Goal: Information Seeking & Learning: Learn about a topic

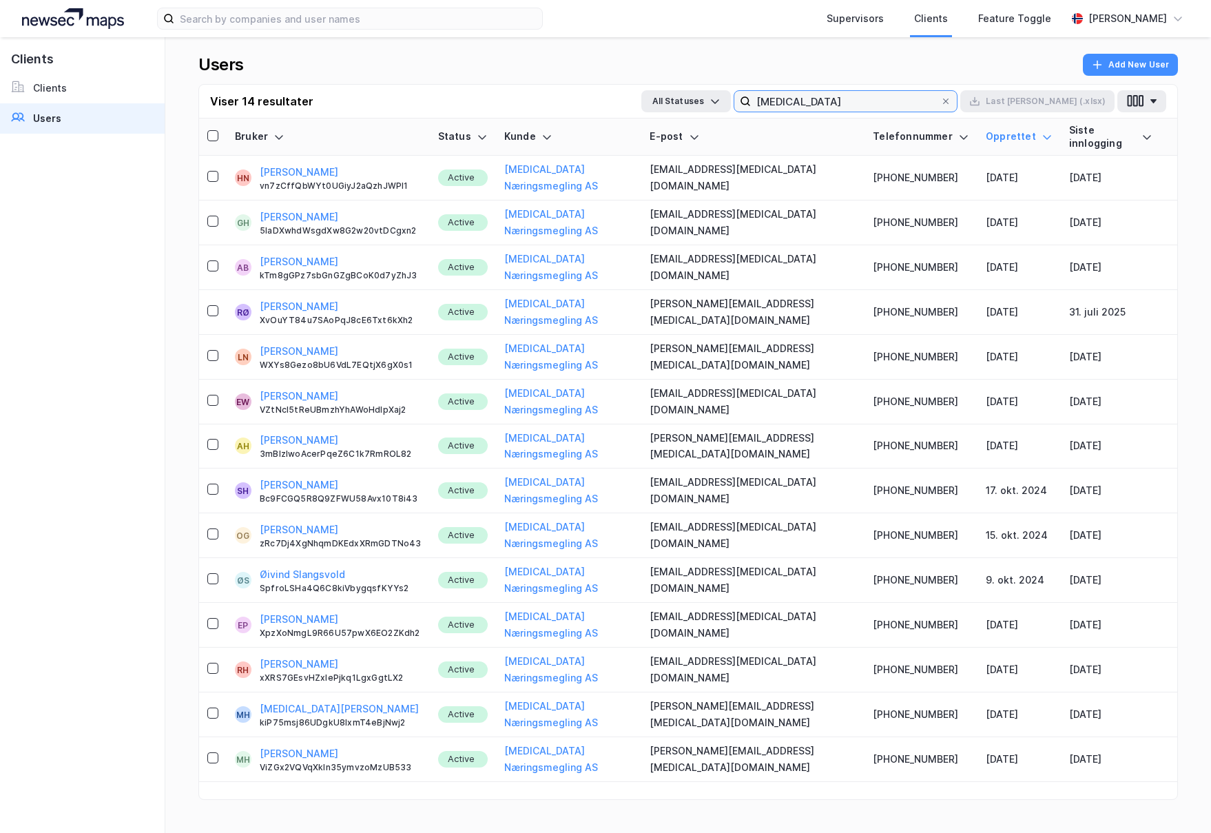
click at [847, 108] on input "[MEDICAL_DATA]" at bounding box center [845, 101] width 189 height 21
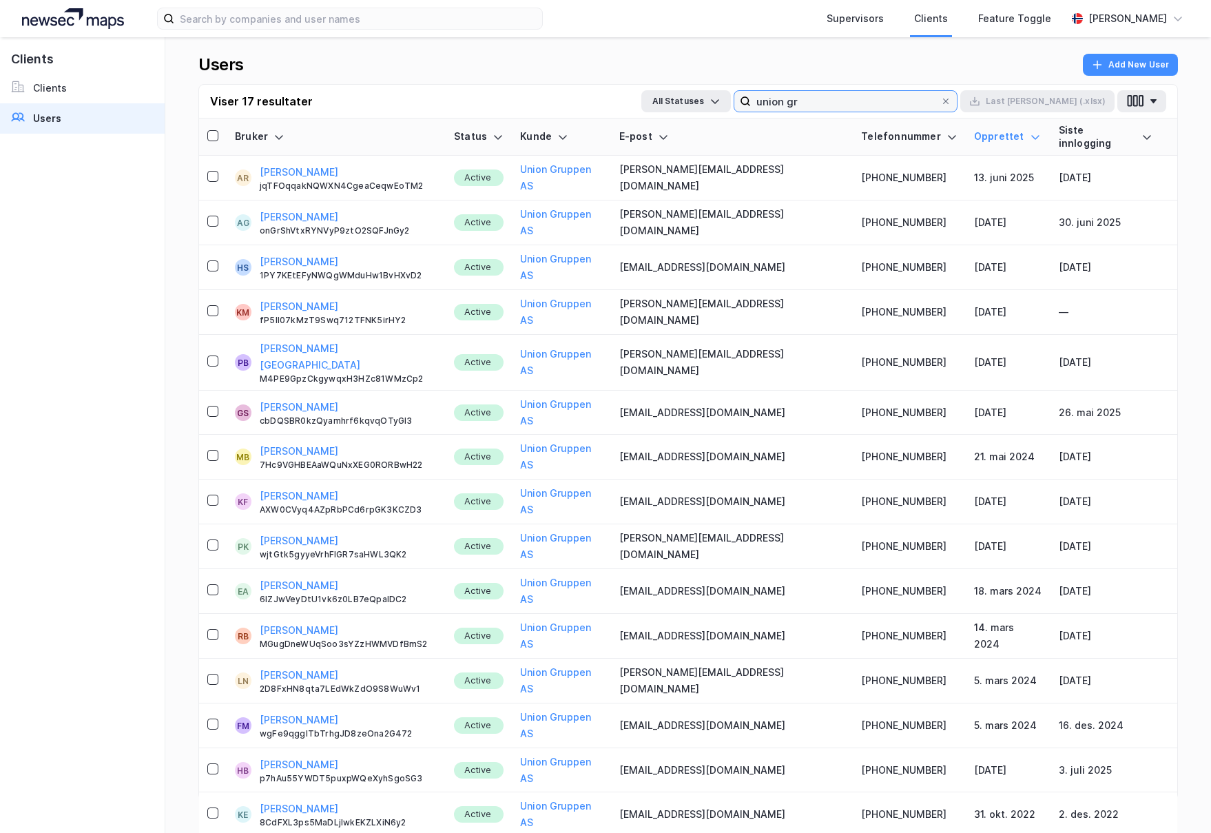
type input "union gr"
drag, startPoint x: 284, startPoint y: 103, endPoint x: 154, endPoint y: 94, distance: 129.8
click at [154, 94] on div "Clients Clients Users Users Add New User Viser 17 resultater All Statuses union…" at bounding box center [605, 435] width 1211 height 796
click at [393, 103] on div "Viser 17 resultater All Statuses union gr Last [PERSON_NAME] (.xlsx)" at bounding box center [688, 102] width 978 height 34
drag, startPoint x: 1034, startPoint y: 792, endPoint x: 1093, endPoint y: 805, distance: 59.9
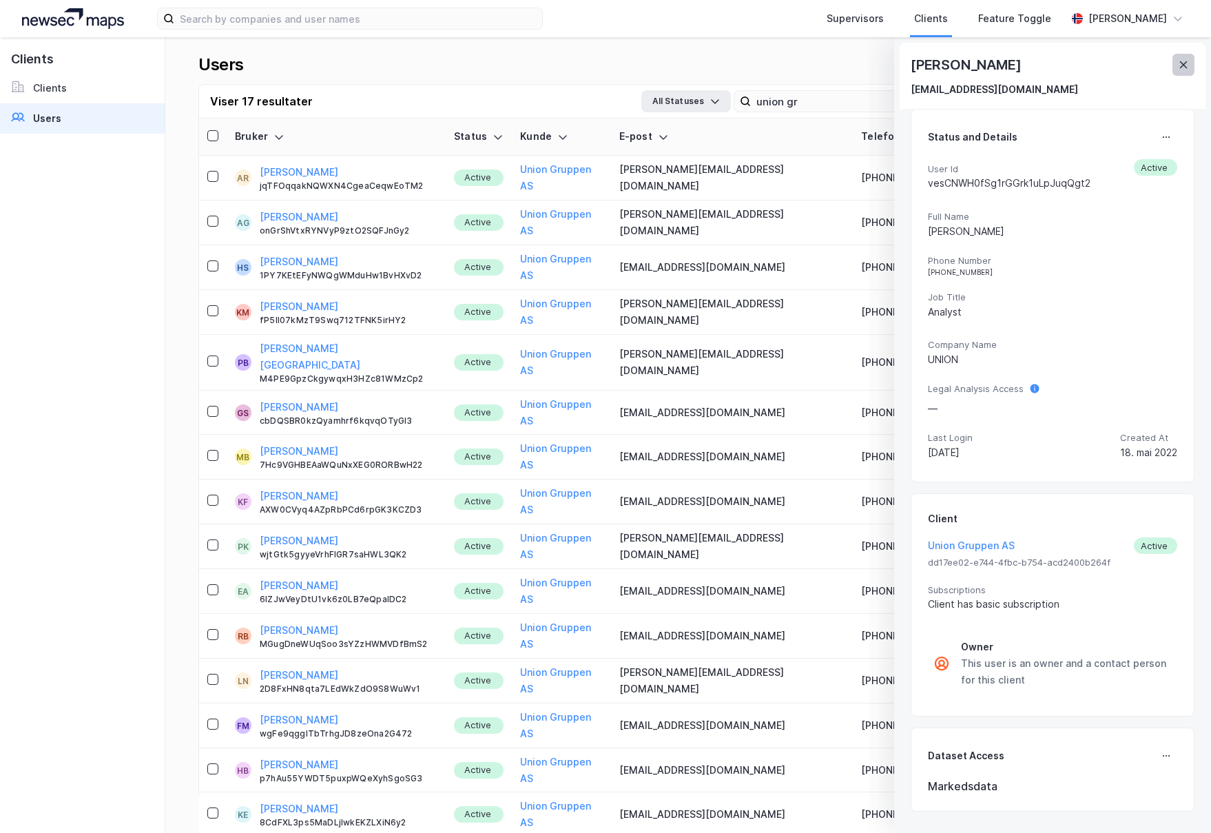
click at [1184, 61] on icon at bounding box center [1183, 64] width 11 height 11
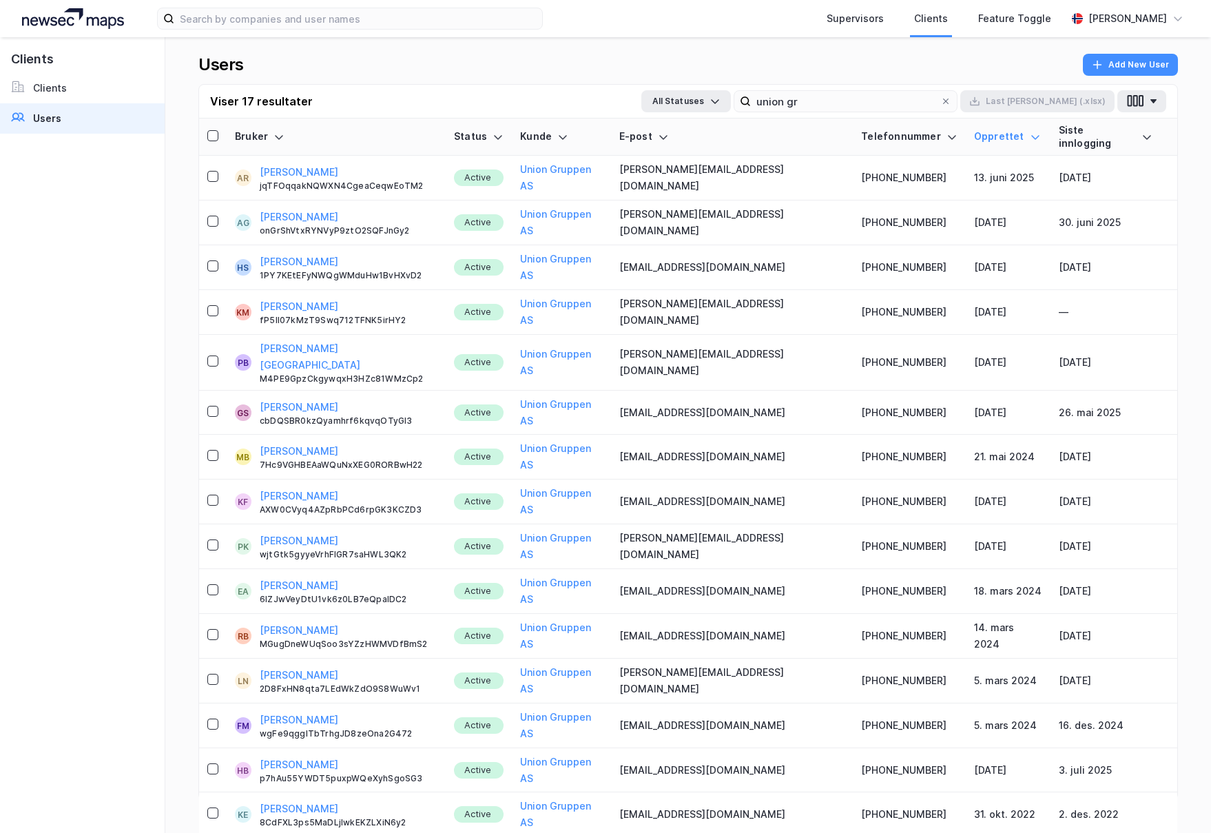
click at [276, 130] on div "Bruker" at bounding box center [336, 136] width 203 height 13
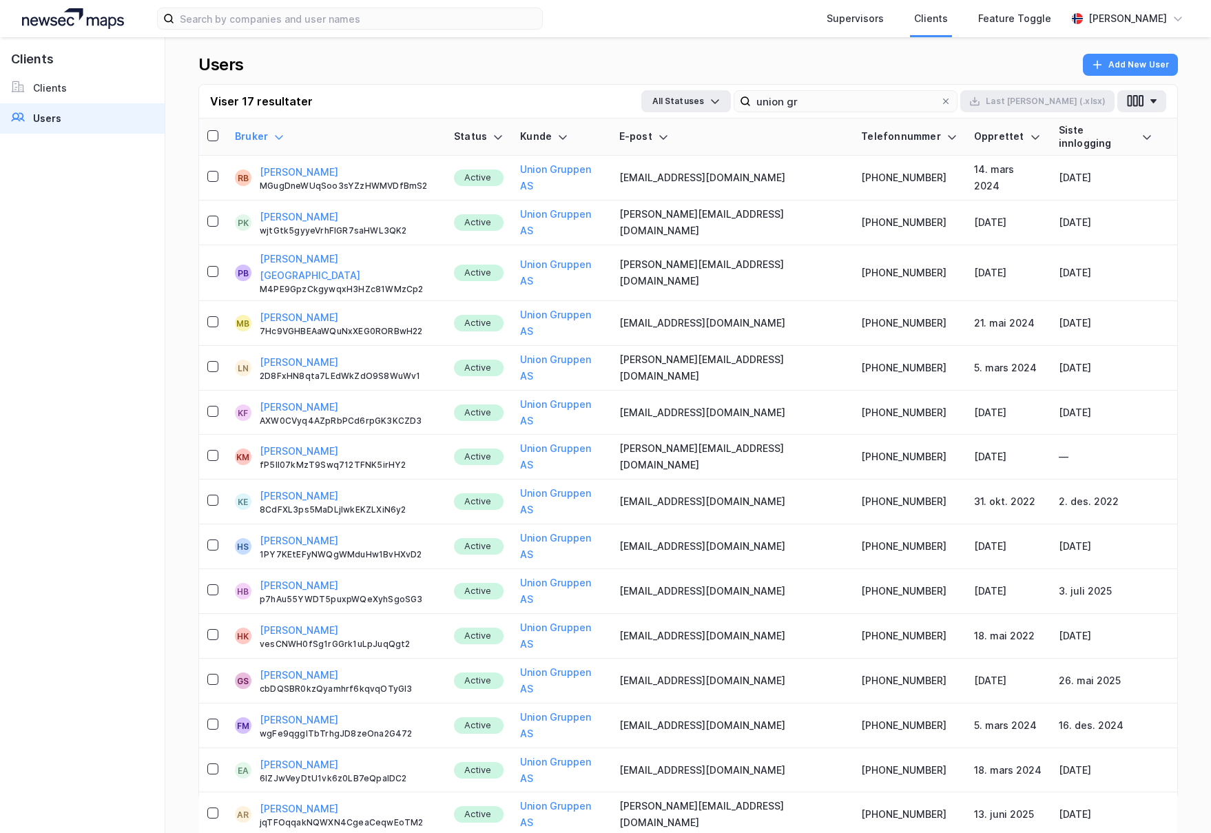
click at [276, 130] on div "Bruker" at bounding box center [336, 136] width 203 height 13
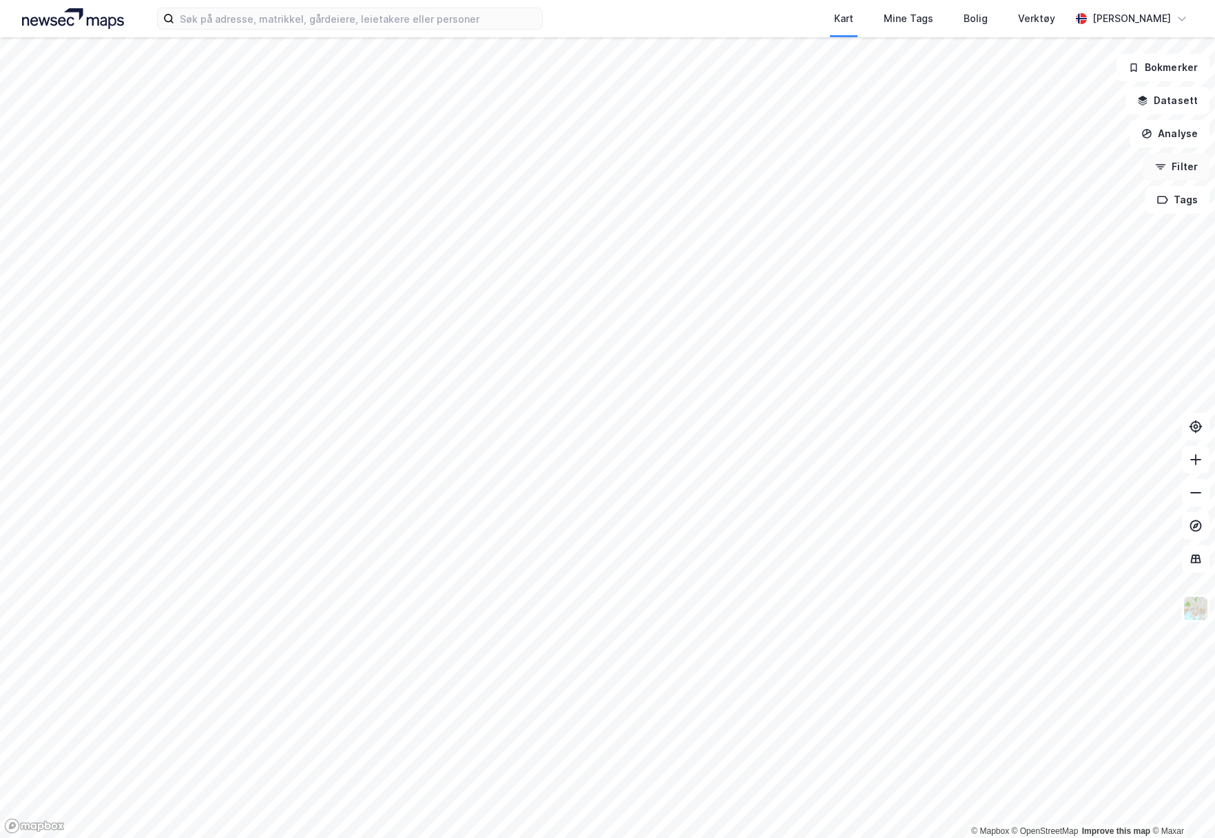
click at [1175, 166] on button "Filter" at bounding box center [1177, 167] width 66 height 28
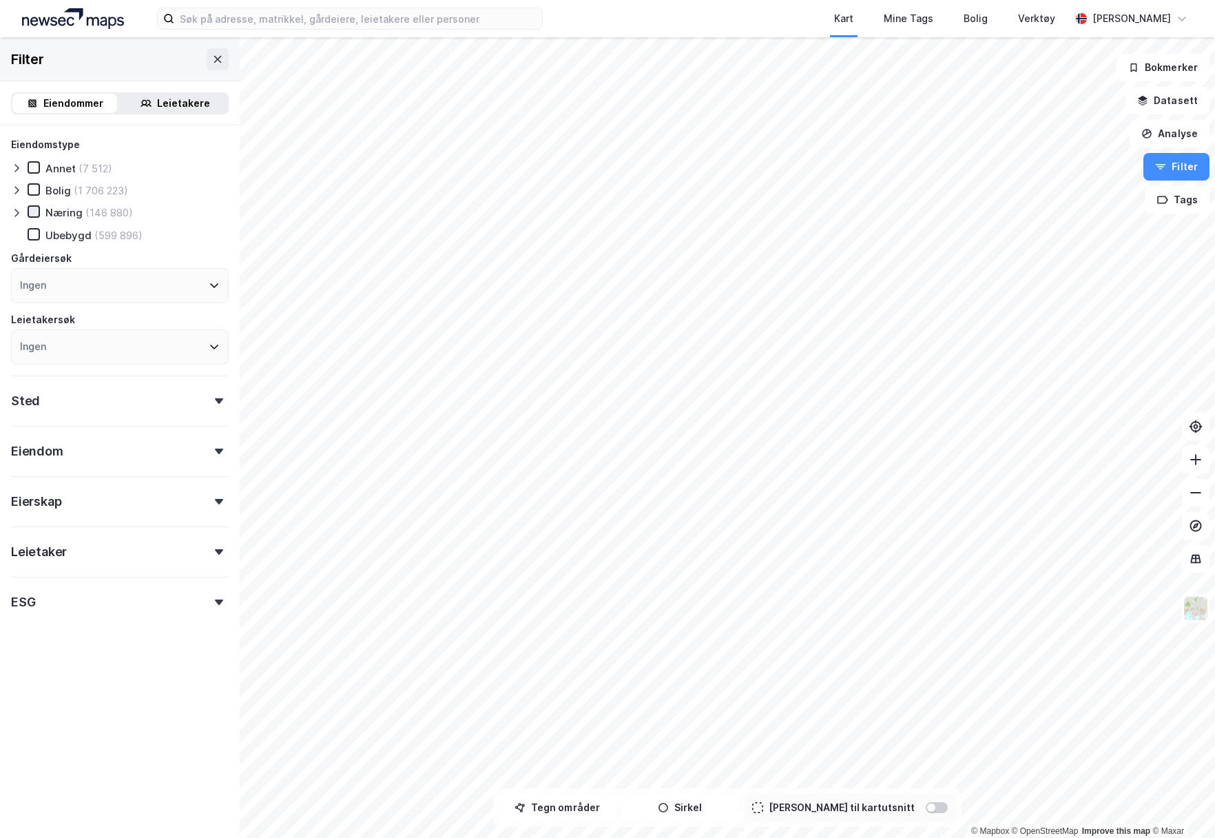
click at [34, 211] on icon at bounding box center [34, 212] width 10 height 10
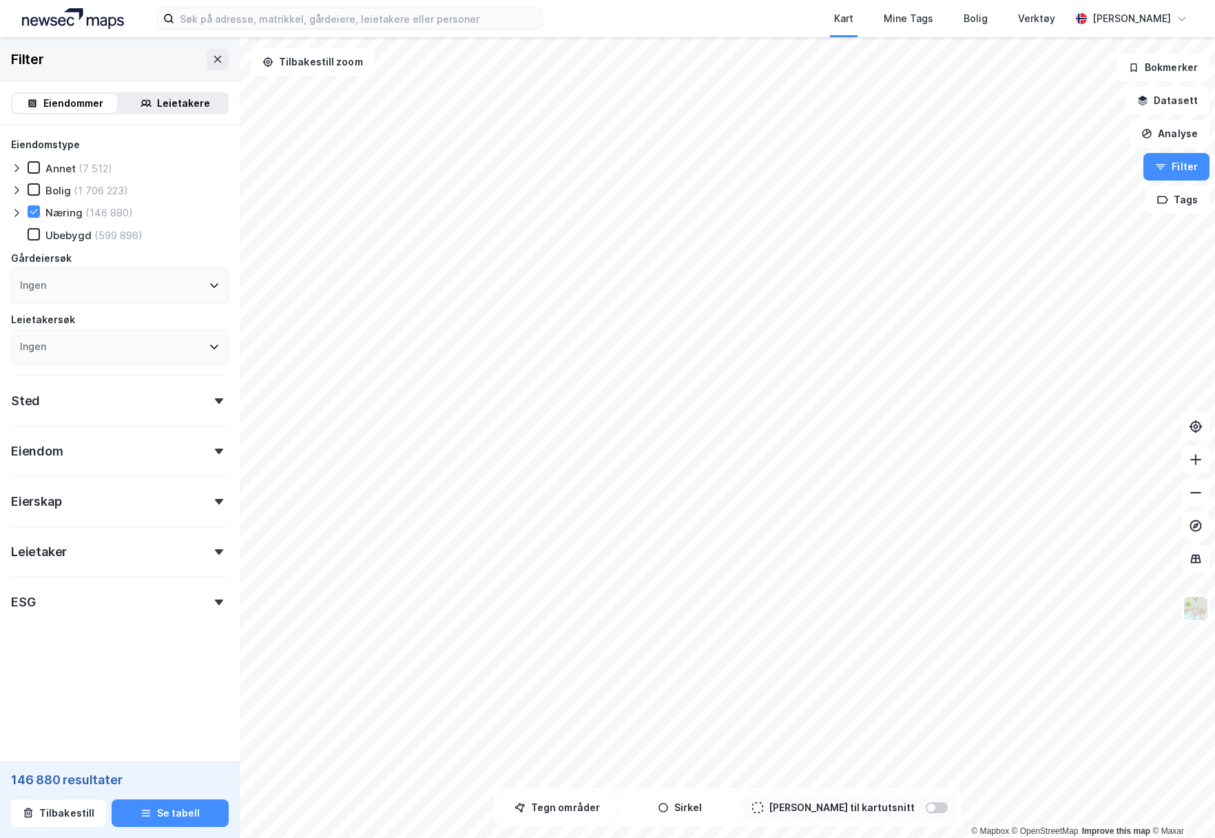
click at [70, 405] on div "Sted" at bounding box center [120, 394] width 218 height 39
click at [94, 460] on div "Ingen" at bounding box center [120, 461] width 218 height 35
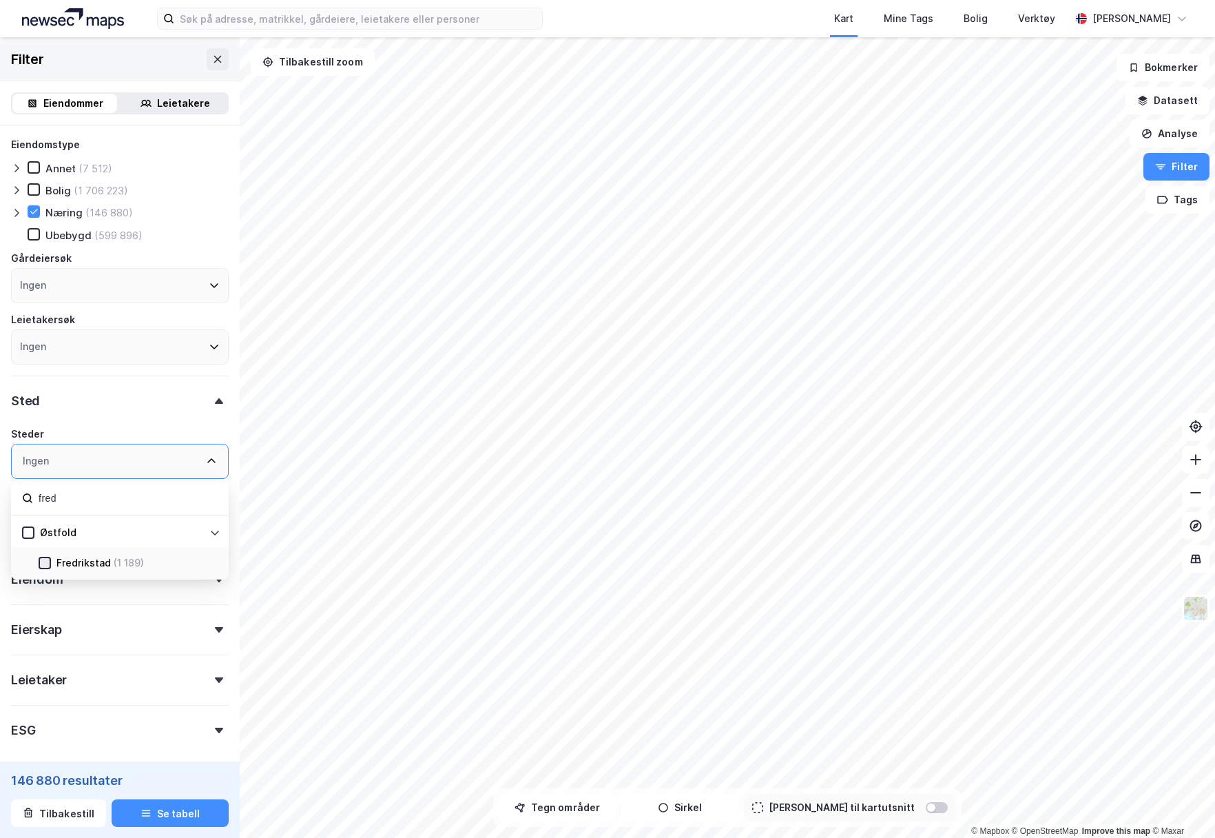
type input "fred"
click at [48, 564] on icon at bounding box center [45, 563] width 10 height 10
click at [15, 211] on icon at bounding box center [16, 212] width 11 height 11
